Goal: Information Seeking & Learning: Understand process/instructions

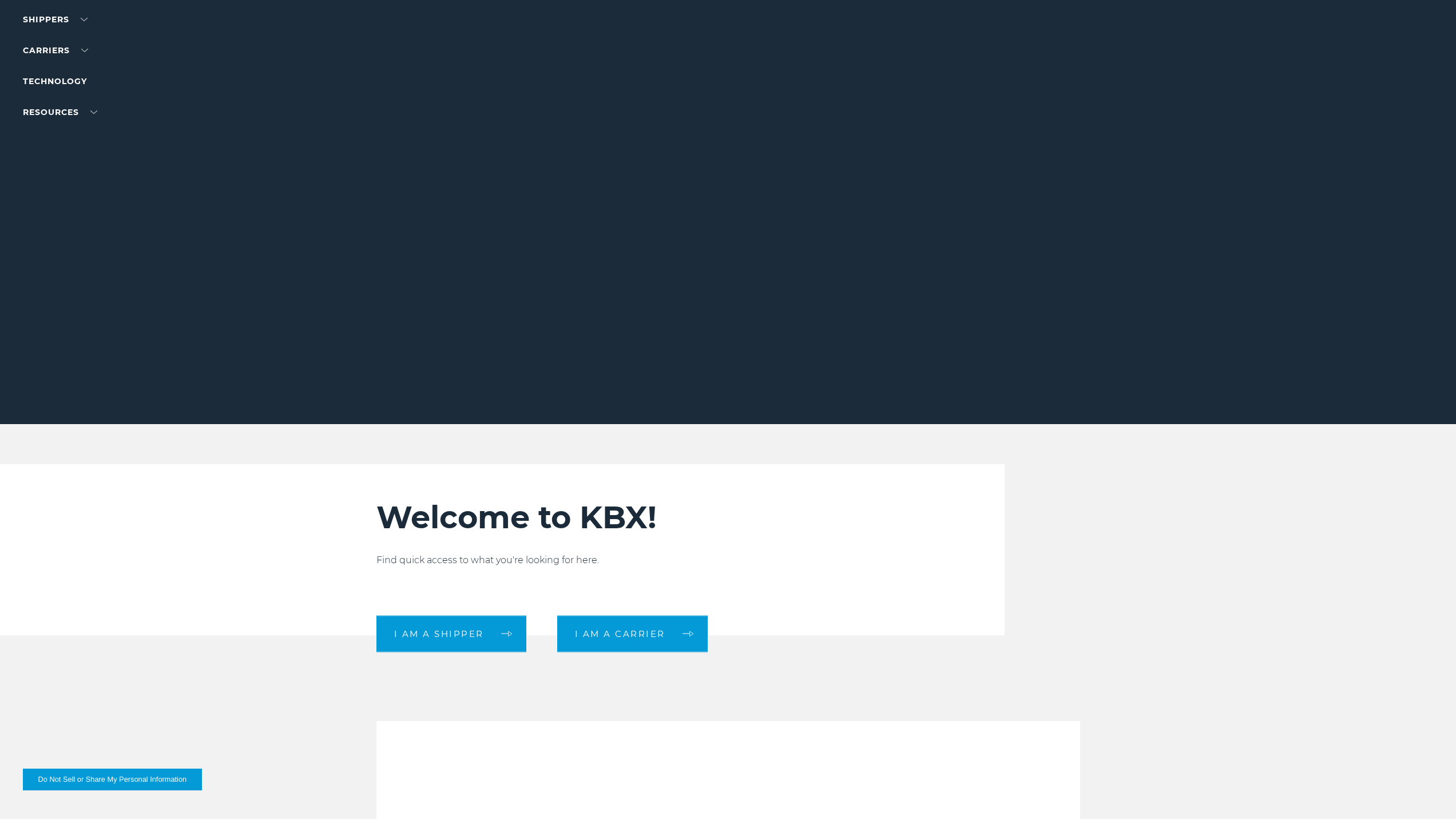
scroll to position [172, 0]
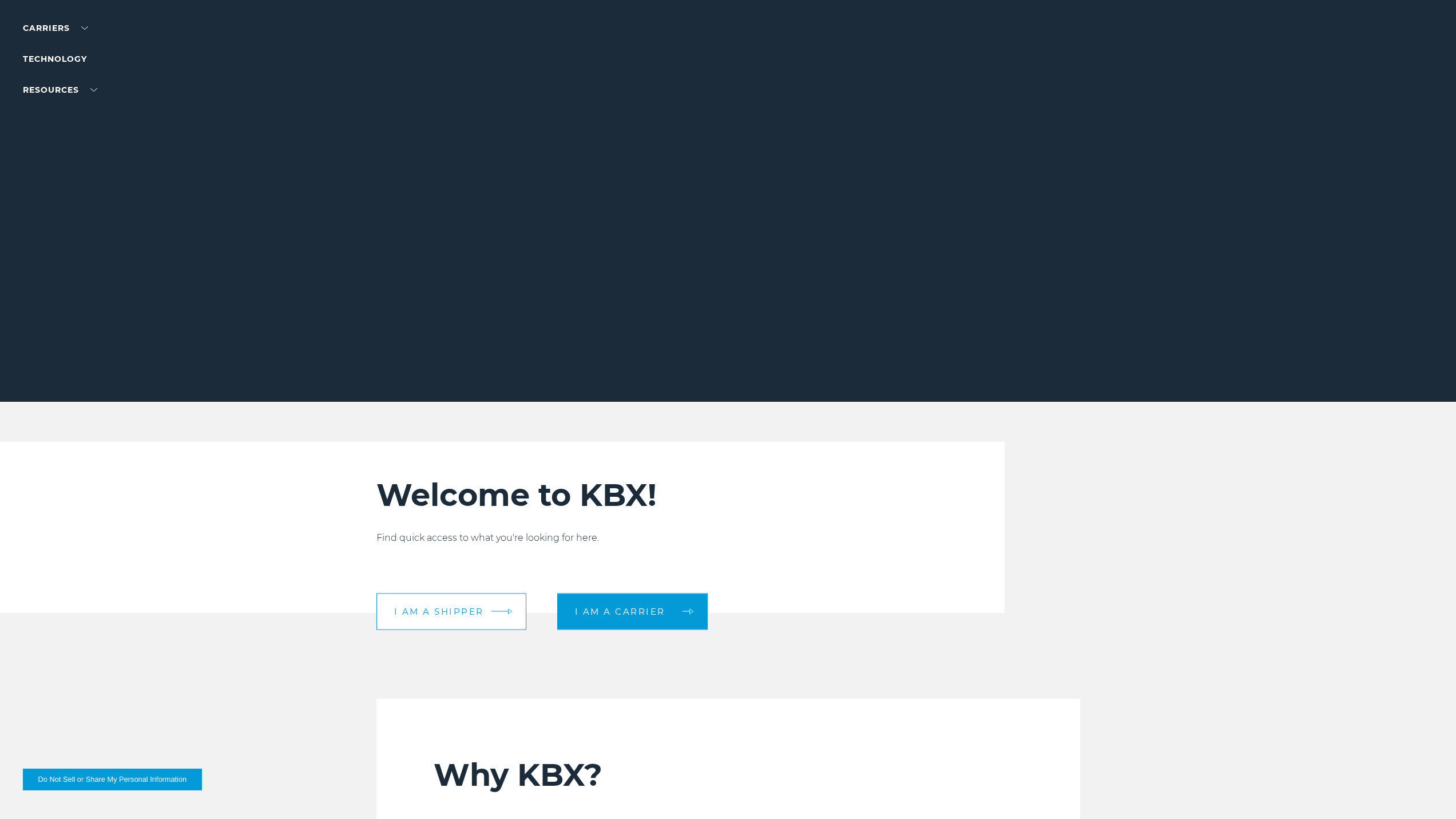
click at [467, 611] on span "I am a shipper" at bounding box center [439, 612] width 90 height 9
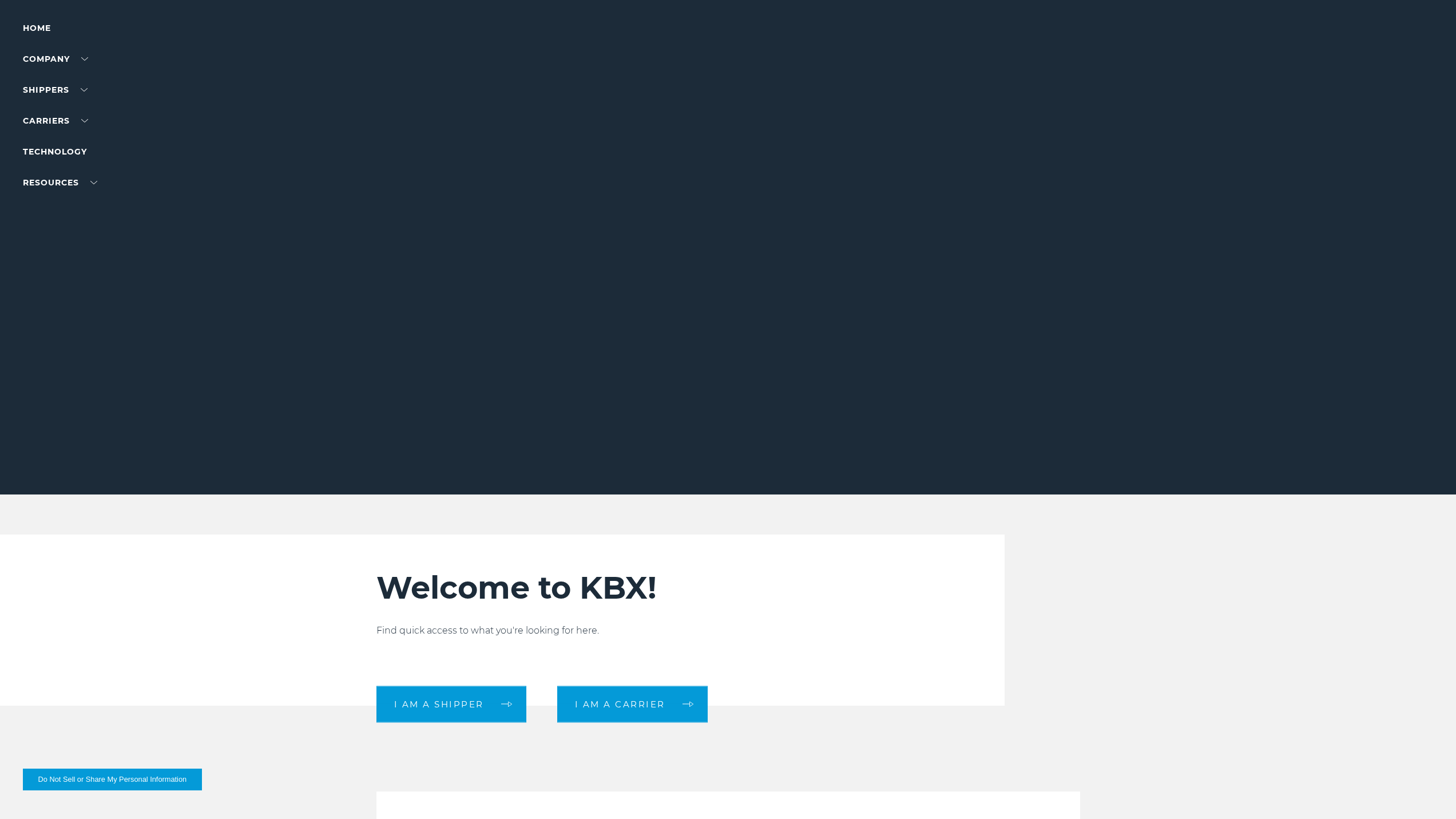
scroll to position [0, 0]
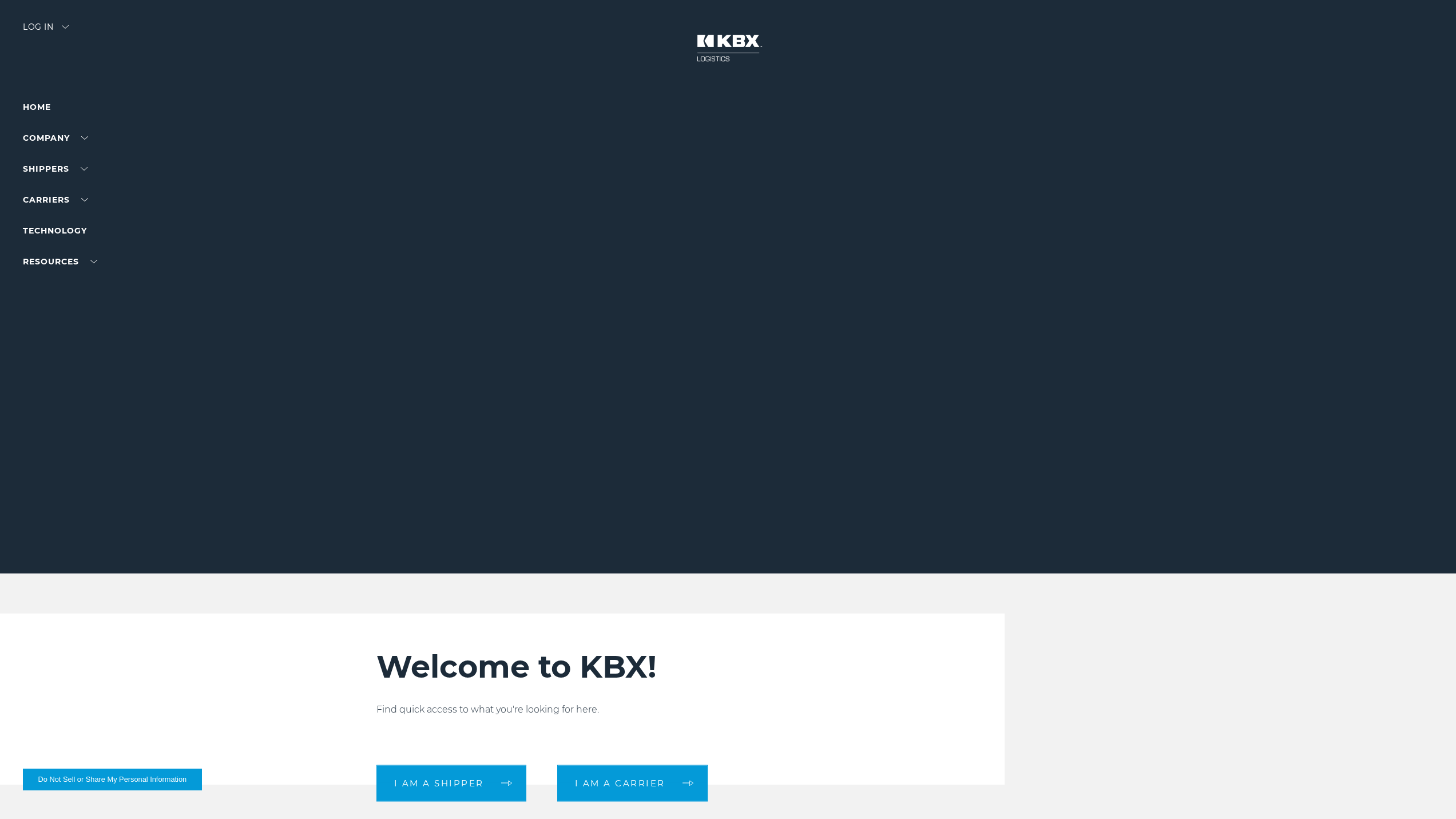
click at [718, 60] on img at bounding box center [728, 47] width 86 height 50
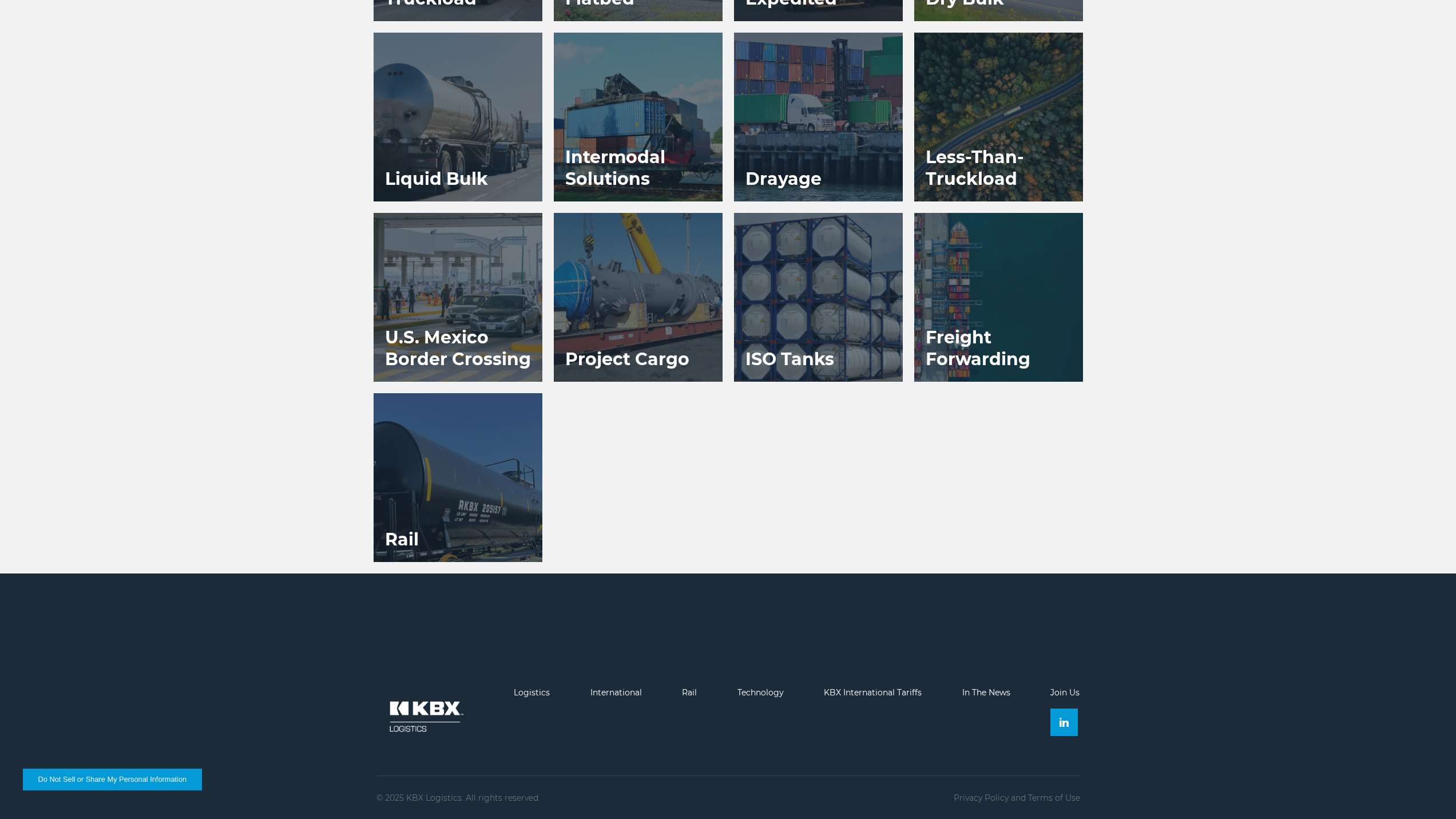
scroll to position [1029, 0]
click at [533, 690] on link "Logistics" at bounding box center [531, 692] width 36 height 11
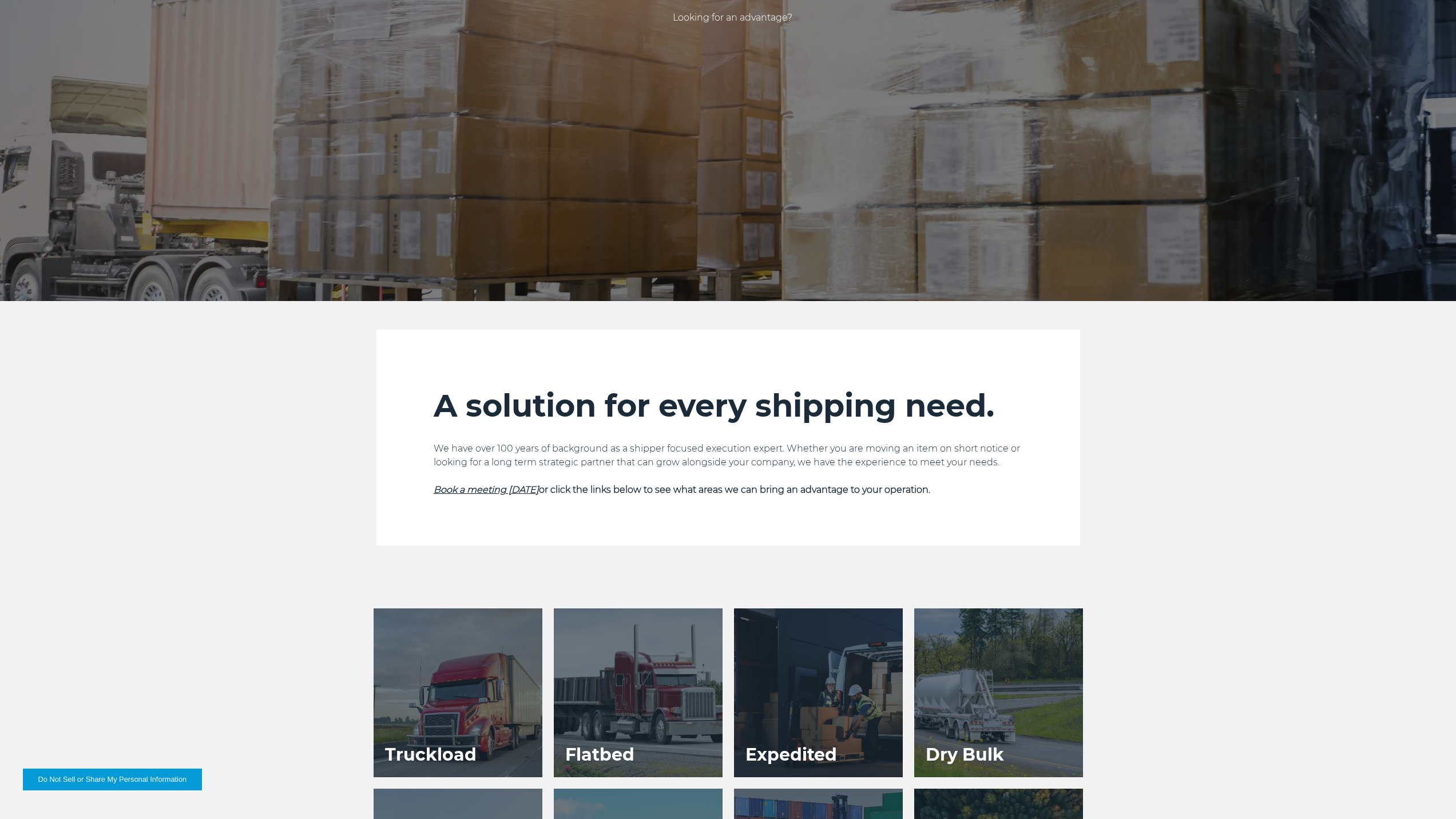
scroll to position [56, 0]
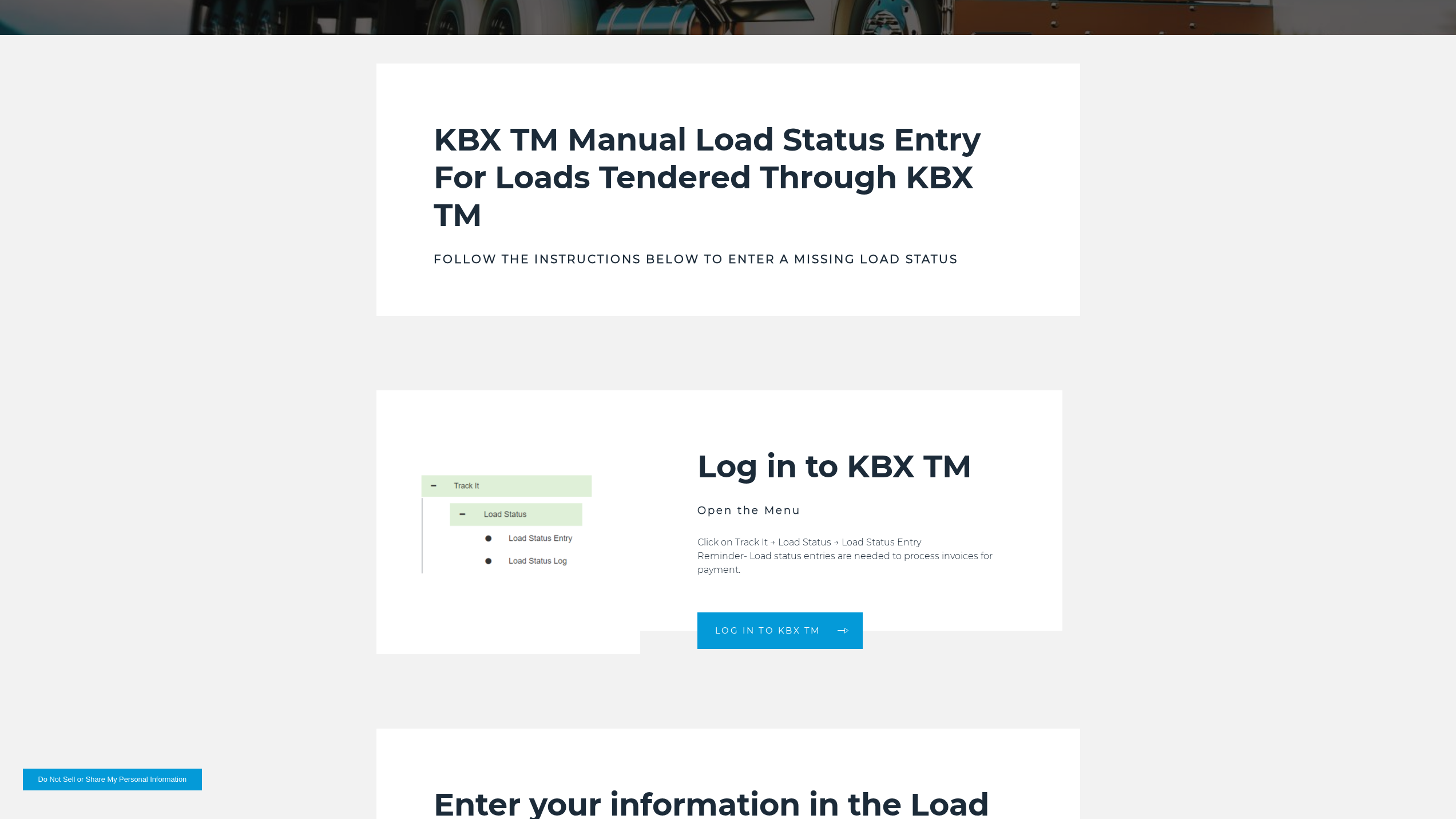
scroll to position [343, 0]
